Goal: Find specific page/section: Find specific page/section

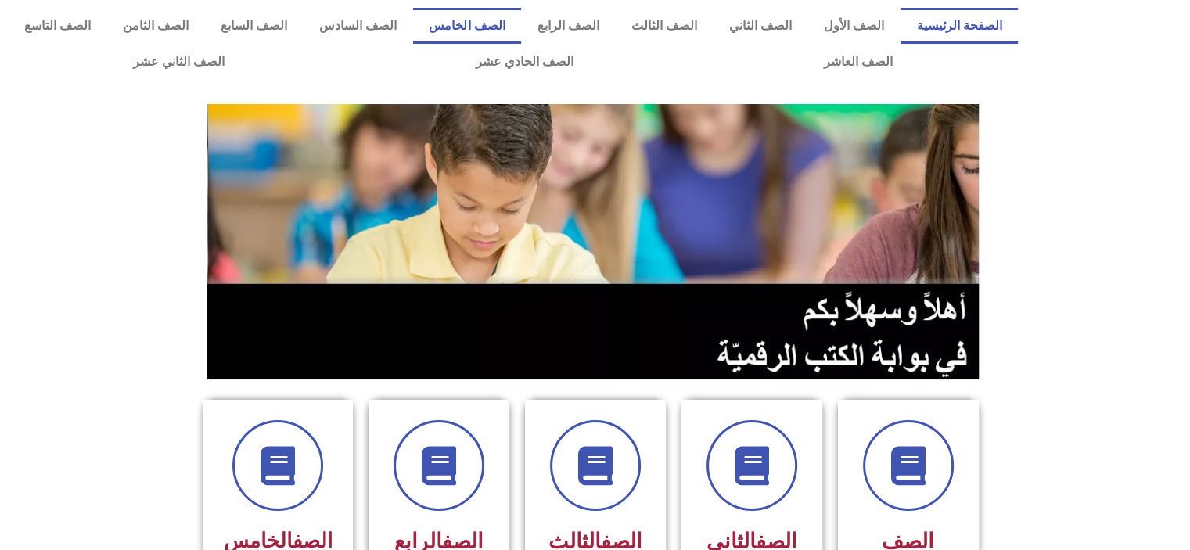
click at [521, 42] on link "الصف الخامس" at bounding box center [467, 26] width 108 height 36
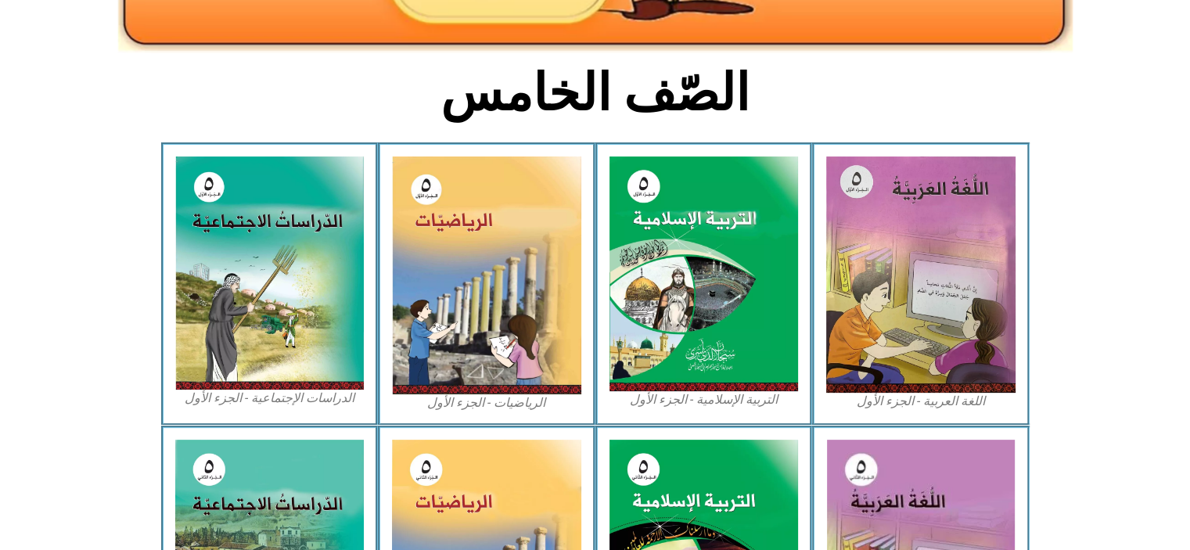
scroll to position [344, 0]
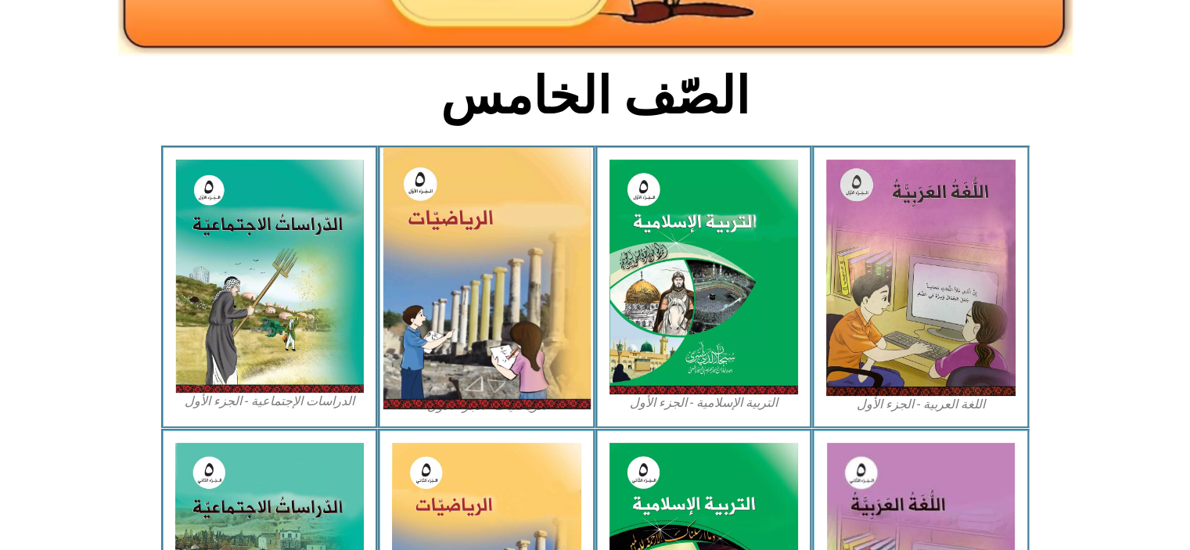
click at [523, 321] on img at bounding box center [487, 278] width 208 height 261
click at [527, 312] on img at bounding box center [487, 278] width 208 height 261
click at [534, 360] on img at bounding box center [487, 278] width 208 height 261
click at [521, 371] on img at bounding box center [487, 278] width 208 height 261
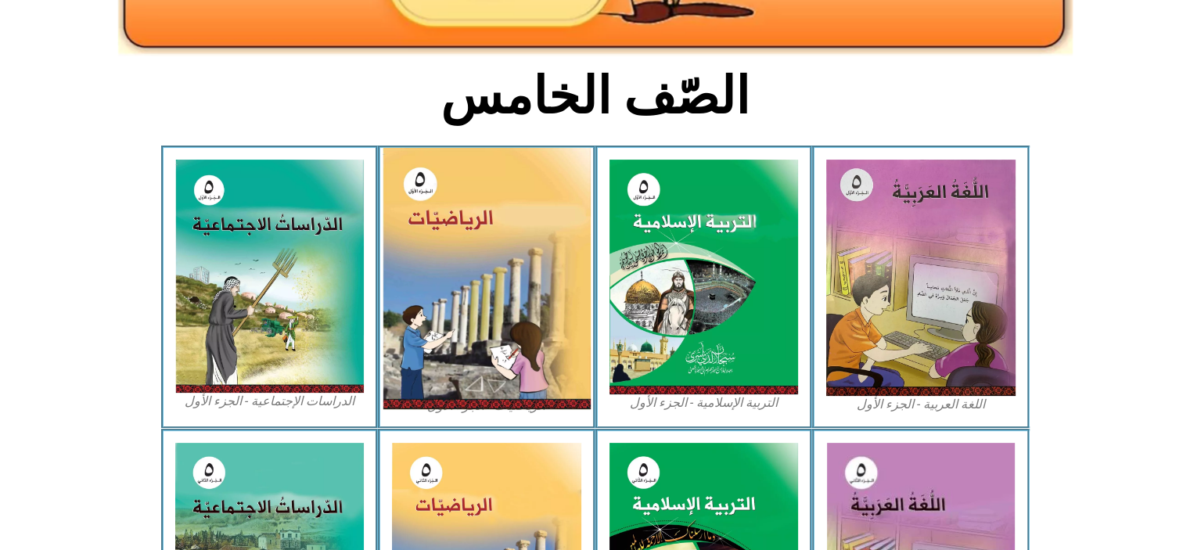
click at [523, 362] on img at bounding box center [487, 278] width 208 height 261
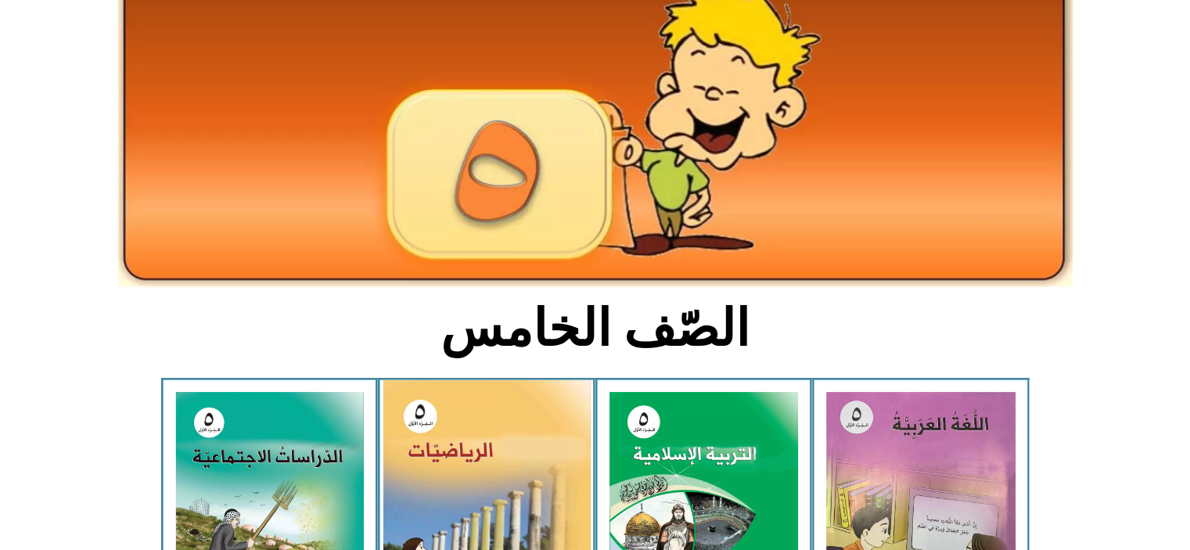
scroll to position [96, 0]
